Goal: Find specific page/section

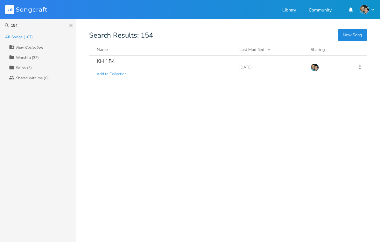
type input "154"
click at [121, 66] on div "KH 154 Add to Collection" at bounding box center [164, 67] width 135 height 23
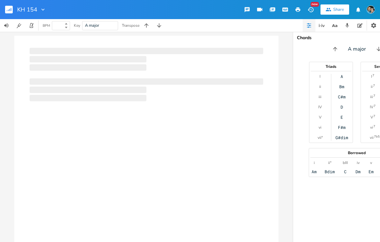
type input "100"
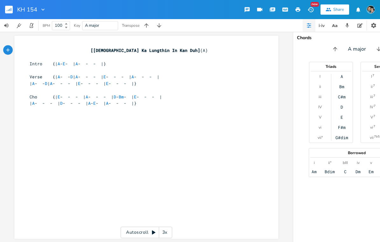
click at [10, 12] on rect "button" at bounding box center [9, 10] width 8 height 8
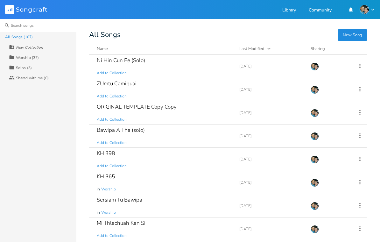
click at [25, 27] on input at bounding box center [38, 25] width 76 height 13
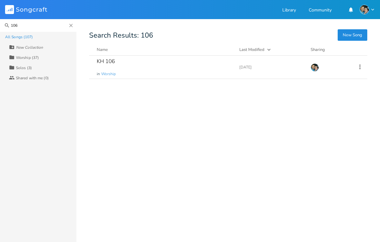
type input "106"
click at [116, 67] on div "KH 106 in Worship" at bounding box center [164, 67] width 135 height 23
